Goal: Navigation & Orientation: Find specific page/section

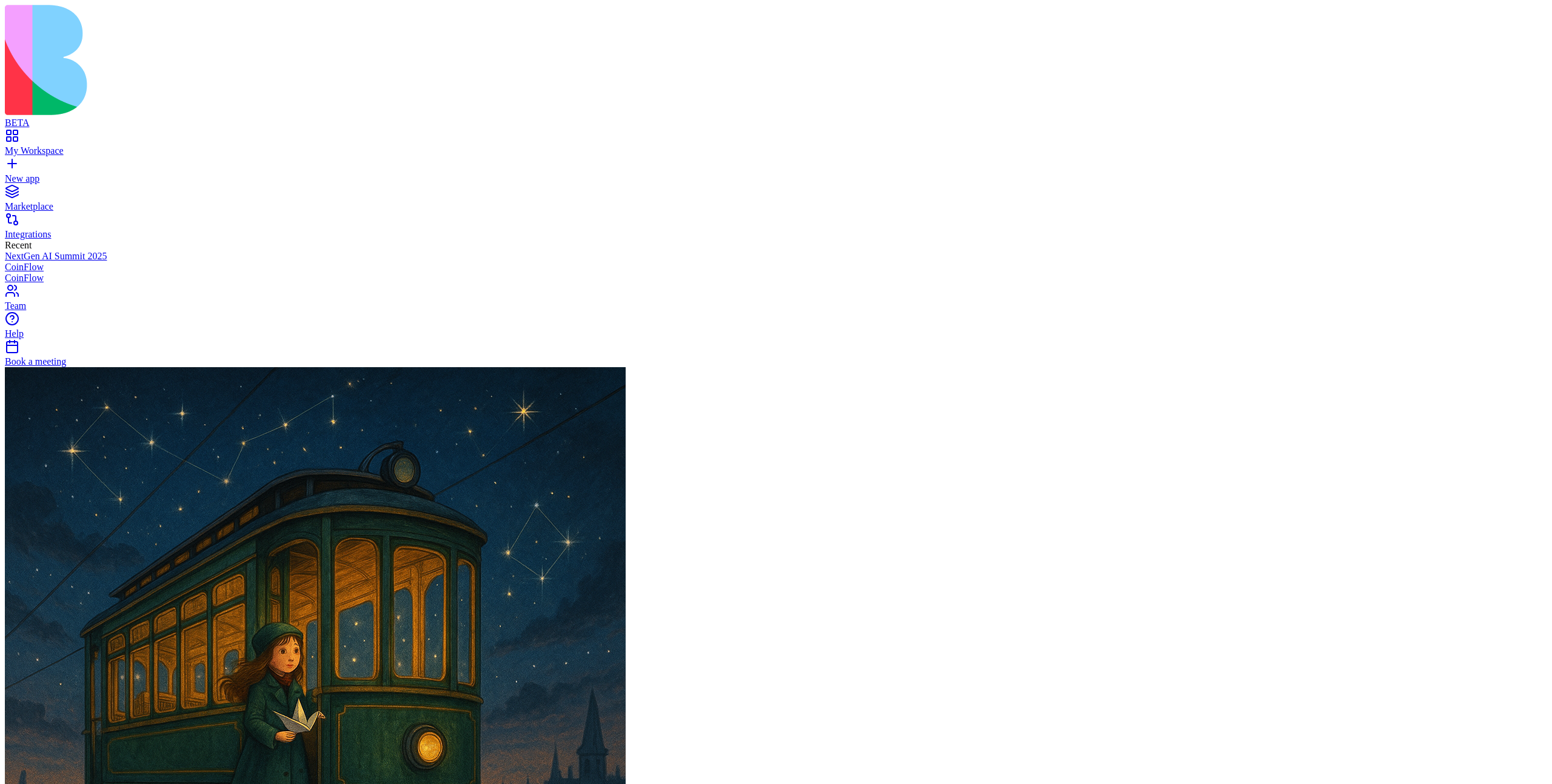
scroll to position [2017, 0]
